Goal: Information Seeking & Learning: Learn about a topic

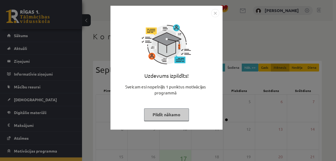
click at [173, 115] on button "Pildīt nākamo" at bounding box center [166, 114] width 45 height 13
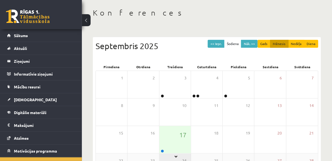
scroll to position [29, 0]
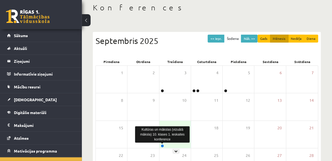
click at [163, 143] on div "17" at bounding box center [174, 134] width 31 height 27
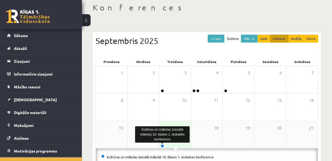
click at [162, 145] on link at bounding box center [162, 145] width 3 height 3
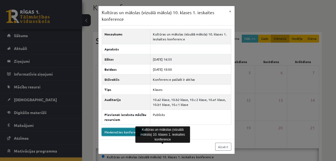
click at [127, 129] on link "Pievienoties konferencei" at bounding box center [123, 132] width 43 height 8
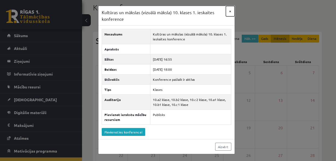
click at [232, 11] on button "×" at bounding box center [230, 11] width 9 height 10
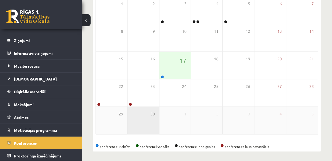
scroll to position [99, 0]
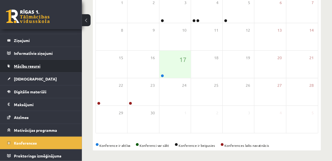
click at [32, 69] on link "Mācību resursi" at bounding box center [41, 66] width 68 height 13
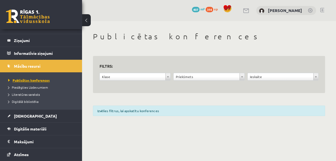
click at [39, 80] on span "Publicētas konferences" at bounding box center [29, 80] width 42 height 4
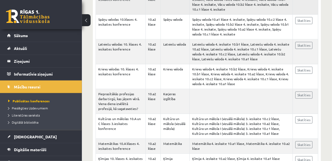
scroll to position [277, 0]
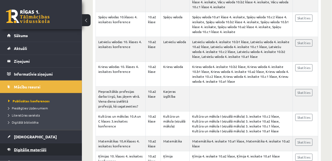
click at [34, 146] on link "Digitālie materiāli" at bounding box center [41, 149] width 68 height 13
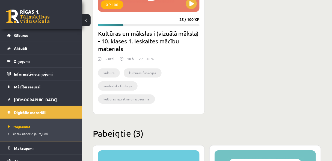
scroll to position [335, 0]
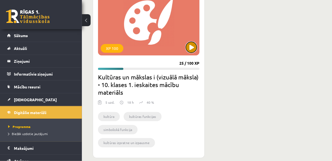
click at [194, 48] on button at bounding box center [191, 47] width 11 height 11
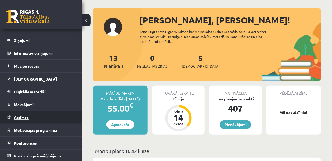
scroll to position [29, 0]
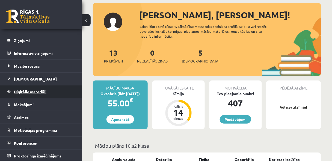
click at [29, 89] on span "Digitālie materiāli" at bounding box center [30, 91] width 32 height 5
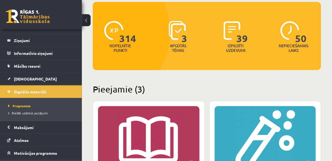
scroll to position [131, 0]
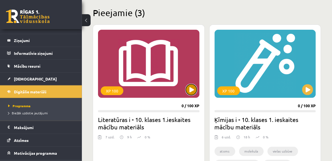
click at [195, 90] on button at bounding box center [191, 89] width 11 height 11
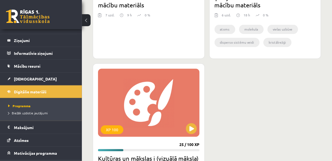
scroll to position [277, 0]
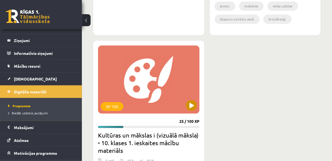
click at [167, 96] on div "XP 100" at bounding box center [149, 79] width 102 height 68
click at [171, 119] on div "XP 100 25 / 100 XP Kultūras un mākslas i (vizuālā māksla) - 10. klases 1. ieska…" at bounding box center [149, 128] width 112 height 176
click at [188, 110] on div "XP 100" at bounding box center [149, 79] width 102 height 68
